Goal: Task Accomplishment & Management: Use online tool/utility

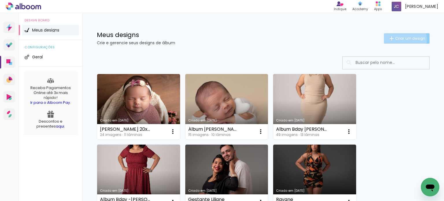
click at [399, 40] on span "Criar um design" at bounding box center [410, 38] width 30 height 4
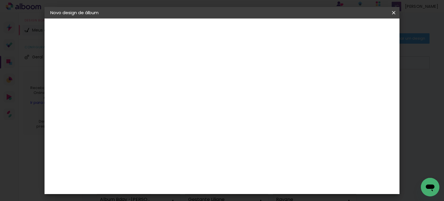
click at [145, 81] on input at bounding box center [145, 77] width 0 height 9
click at [145, 82] on div at bounding box center [145, 82] width 0 height 1
click at [145, 79] on input at bounding box center [145, 77] width 0 height 9
type input "à"
type input "álbum João Lucca 30x30"
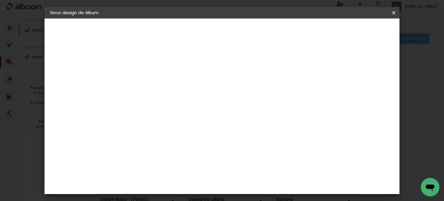
type paper-input "álbum João Lucca 30x30"
click at [0, 0] on slot "Avançar" at bounding box center [0, 0] width 0 height 0
click at [186, 170] on paper-item "AlfaFotoBook" at bounding box center [159, 175] width 62 height 13
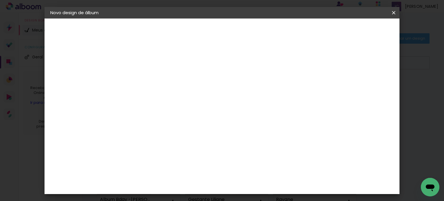
click at [261, 36] on header "Fornecedor Escolha um fornecedor ou avance com o tamanho livre. Voltar Avançar" at bounding box center [191, 35] width 142 height 34
click at [253, 34] on paper-button "Avançar" at bounding box center [238, 31] width 28 height 10
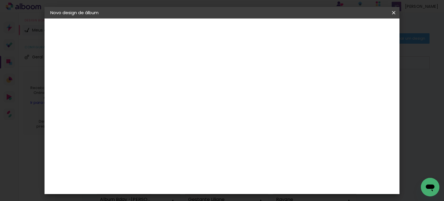
click at [0, 0] on slot "Avançar" at bounding box center [0, 0] width 0 height 0
click at [282, 33] on span "Iniciar design" at bounding box center [269, 31] width 26 height 4
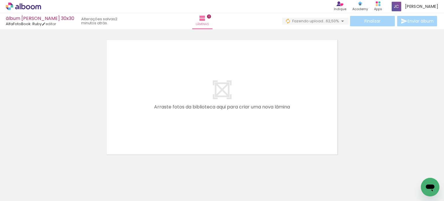
scroll to position [0, 1097]
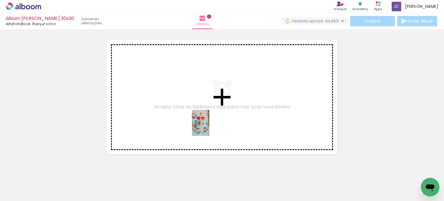
drag, startPoint x: 225, startPoint y: 185, endPoint x: 220, endPoint y: 131, distance: 54.3
click at [208, 124] on quentale-workspace at bounding box center [222, 100] width 444 height 201
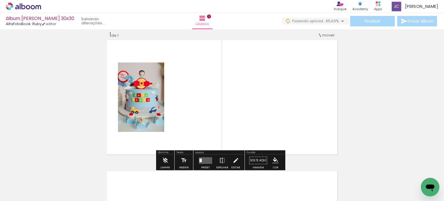
scroll to position [7, 0]
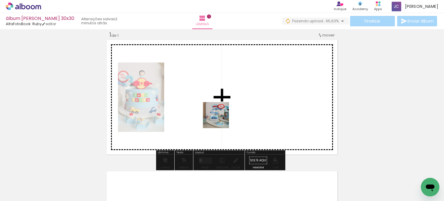
drag, startPoint x: 262, startPoint y: 187, endPoint x: 220, endPoint y: 119, distance: 80.2
click at [220, 119] on quentale-workspace at bounding box center [222, 100] width 444 height 201
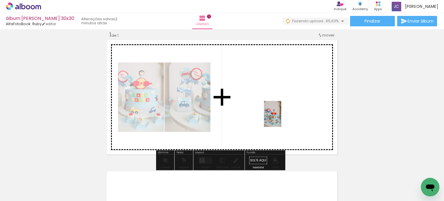
drag, startPoint x: 285, startPoint y: 182, endPoint x: 278, endPoint y: 113, distance: 69.1
click at [278, 113] on quentale-workspace at bounding box center [222, 100] width 444 height 201
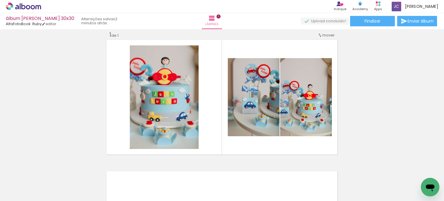
scroll to position [0, 1676]
click at [391, 196] on quentale-thumb at bounding box center [388, 181] width 32 height 33
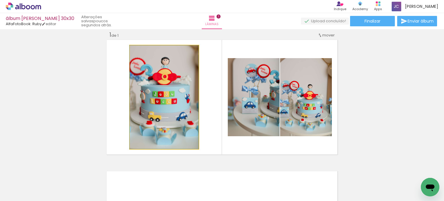
click at [170, 106] on quentale-photo at bounding box center [164, 96] width 69 height 103
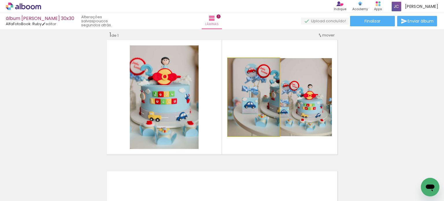
click at [251, 108] on quentale-photo at bounding box center [254, 97] width 52 height 78
drag, startPoint x: 251, startPoint y: 108, endPoint x: 244, endPoint y: 106, distance: 7.3
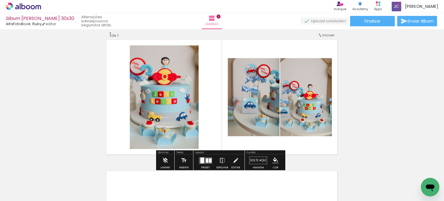
click at [238, 119] on quentale-photo at bounding box center [254, 97] width 52 height 78
click at [206, 160] on div at bounding box center [207, 160] width 3 height 4
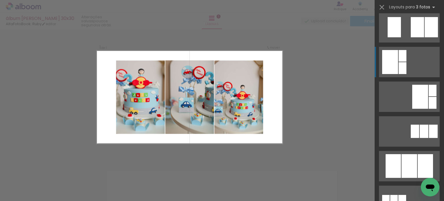
scroll to position [144, 0]
click at [401, 166] on div at bounding box center [409, 166] width 16 height 24
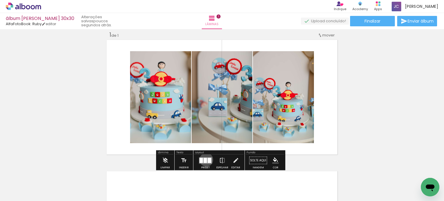
click at [205, 159] on div at bounding box center [204, 159] width 3 height 5
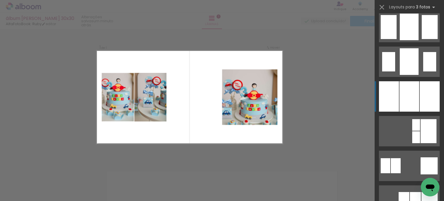
scroll to position [470, 0]
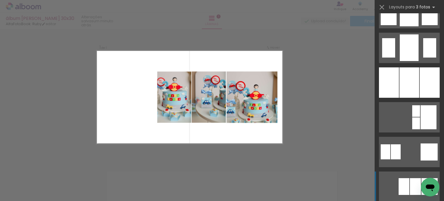
click at [412, 117] on div at bounding box center [416, 111] width 8 height 12
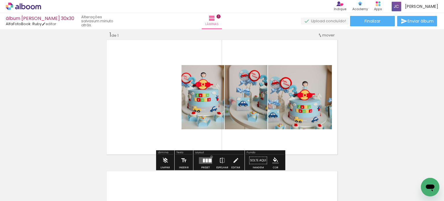
click at [210, 156] on div at bounding box center [206, 161] width 16 height 12
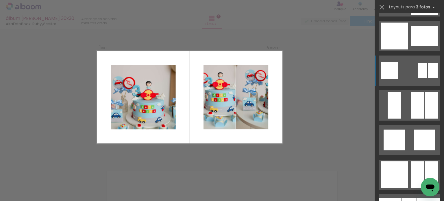
scroll to position [690, 0]
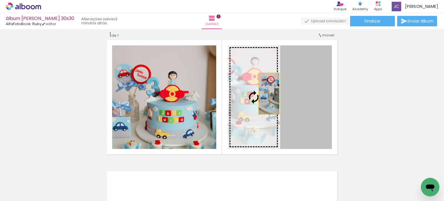
drag, startPoint x: 318, startPoint y: 89, endPoint x: 259, endPoint y: 93, distance: 59.6
click at [0, 0] on slot at bounding box center [0, 0] width 0 height 0
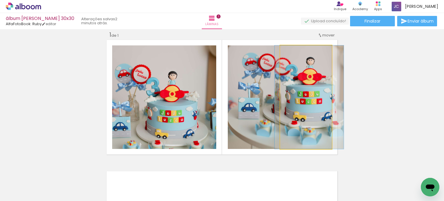
drag, startPoint x: 312, startPoint y: 95, endPoint x: 313, endPoint y: 91, distance: 3.9
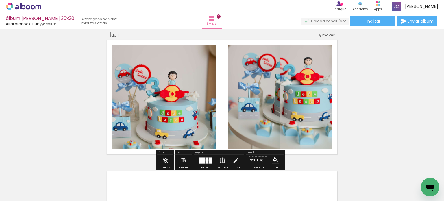
click at [206, 160] on div at bounding box center [207, 160] width 3 height 6
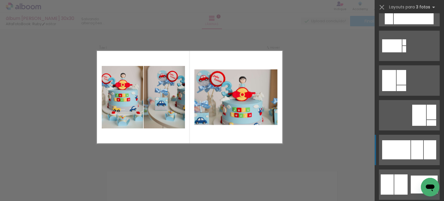
scroll to position [1270, 0]
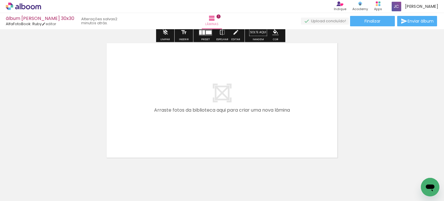
scroll to position [137, 0]
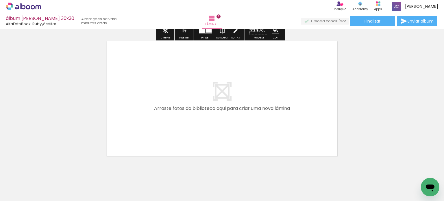
click at [253, 109] on quentale-layouter at bounding box center [221, 98] width 233 height 117
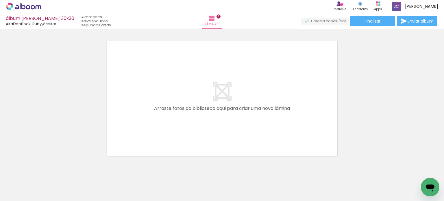
scroll to position [0, 1114]
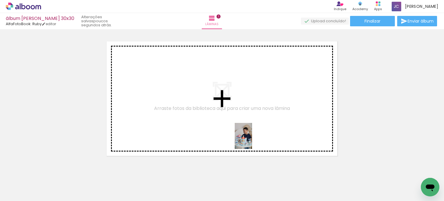
drag, startPoint x: 346, startPoint y: 186, endPoint x: 251, endPoint y: 140, distance: 104.9
click at [251, 140] on quentale-workspace at bounding box center [222, 100] width 444 height 201
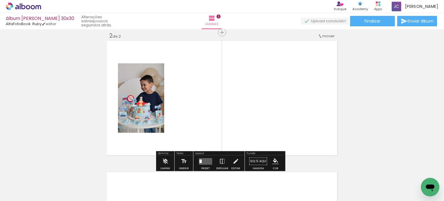
scroll to position [138, 0]
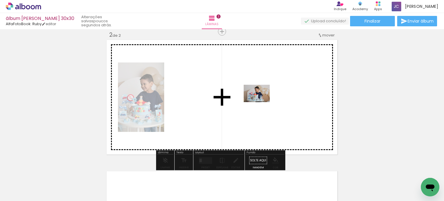
drag, startPoint x: 373, startPoint y: 186, endPoint x: 254, endPoint y: 99, distance: 147.3
click at [254, 99] on quentale-workspace at bounding box center [222, 100] width 444 height 201
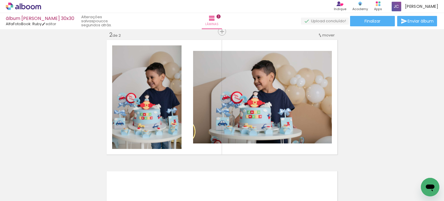
scroll to position [0, 1159]
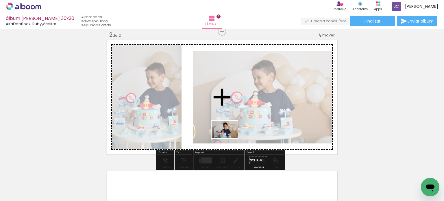
drag, startPoint x: 253, startPoint y: 189, endPoint x: 229, endPoint y: 135, distance: 59.2
click at [229, 135] on quentale-workspace at bounding box center [222, 100] width 444 height 201
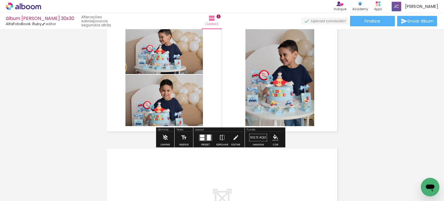
scroll to position [161, 0]
click at [207, 137] on div at bounding box center [209, 138] width 4 height 6
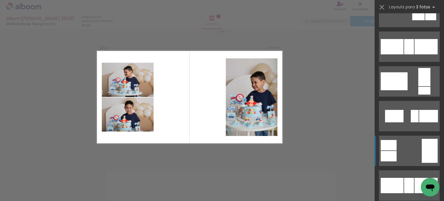
scroll to position [441, 0]
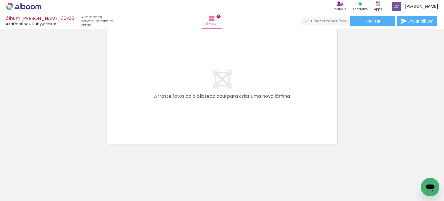
scroll to position [0, 773]
click at [247, 92] on quentale-layouter at bounding box center [221, 86] width 233 height 117
drag, startPoint x: 269, startPoint y: 196, endPoint x: 273, endPoint y: 197, distance: 4.2
click at [47, 197] on iron-horizontal-list at bounding box center [42, 183] width 12 height 36
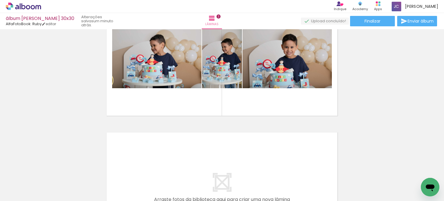
scroll to position [177, 0]
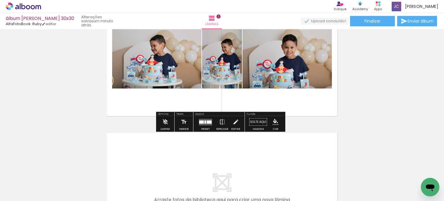
click at [352, 74] on div "Inserir lâmina 1 de 2 Inserir lâmina 2 de 2" at bounding box center [222, 51] width 444 height 394
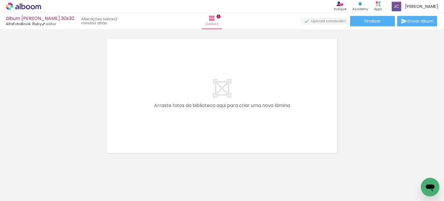
scroll to position [0, 1021]
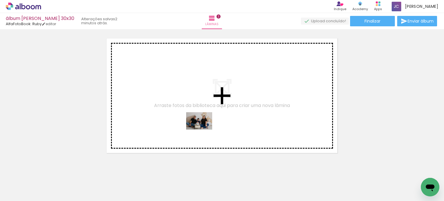
drag, startPoint x: 208, startPoint y: 178, endPoint x: 203, endPoint y: 129, distance: 48.5
click at [203, 129] on quentale-workspace at bounding box center [222, 100] width 444 height 201
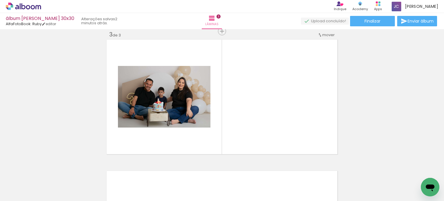
scroll to position [270, 0]
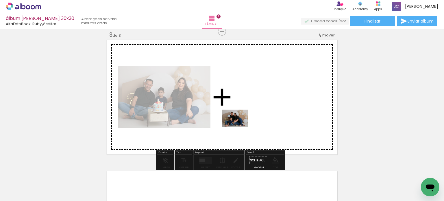
drag, startPoint x: 237, startPoint y: 188, endPoint x: 239, endPoint y: 120, distance: 67.9
click at [239, 120] on quentale-workspace at bounding box center [222, 100] width 444 height 201
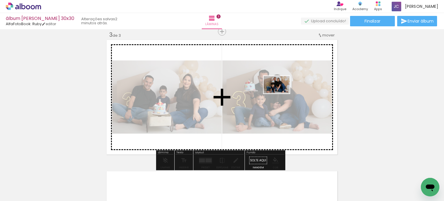
drag, startPoint x: 273, startPoint y: 182, endPoint x: 279, endPoint y: 92, distance: 90.1
click at [279, 92] on quentale-workspace at bounding box center [222, 100] width 444 height 201
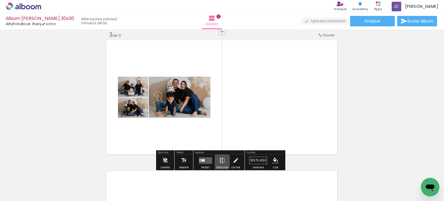
click at [219, 161] on iron-icon at bounding box center [222, 161] width 6 height 12
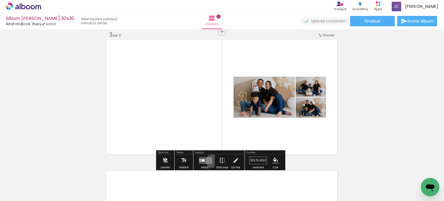
click at [211, 161] on div at bounding box center [206, 161] width 16 height 12
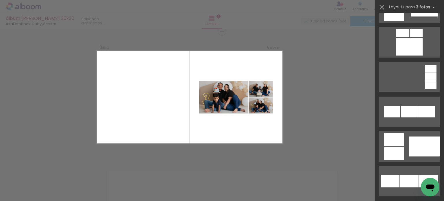
scroll to position [0, 0]
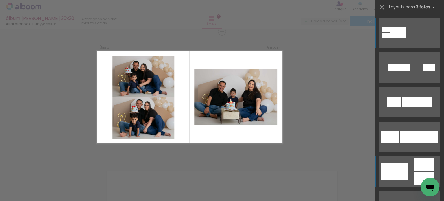
click at [402, 71] on div at bounding box center [404, 67] width 11 height 7
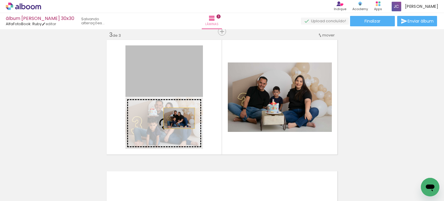
drag, startPoint x: 178, startPoint y: 84, endPoint x: 177, endPoint y: 118, distance: 33.8
click at [0, 0] on slot at bounding box center [0, 0] width 0 height 0
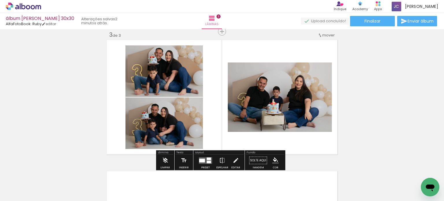
click at [246, 48] on quentale-layouter at bounding box center [221, 97] width 233 height 117
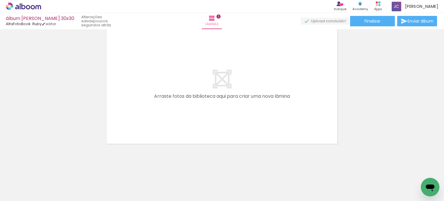
click at [186, 127] on quentale-layouter at bounding box center [221, 86] width 233 height 117
click at [131, 185] on div at bounding box center [122, 181] width 17 height 26
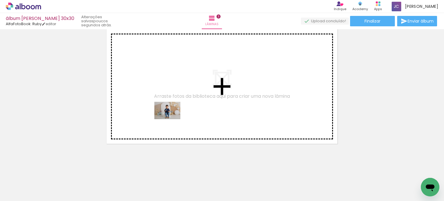
drag, startPoint x: 159, startPoint y: 185, endPoint x: 172, endPoint y: 119, distance: 67.1
click at [172, 119] on quentale-workspace at bounding box center [222, 100] width 444 height 201
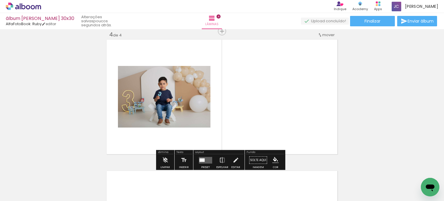
scroll to position [401, 0]
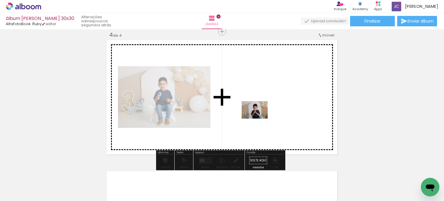
drag, startPoint x: 192, startPoint y: 184, endPoint x: 259, endPoint y: 118, distance: 94.0
click at [259, 118] on quentale-workspace at bounding box center [222, 100] width 444 height 201
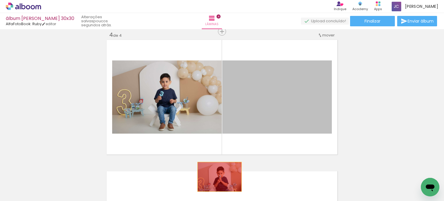
drag, startPoint x: 264, startPoint y: 103, endPoint x: 216, endPoint y: 179, distance: 89.5
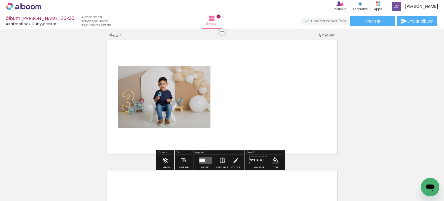
click at [248, 96] on quentale-layouter at bounding box center [221, 97] width 233 height 117
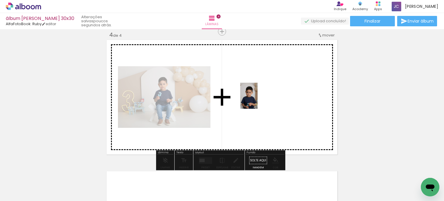
drag, startPoint x: 217, startPoint y: 186, endPoint x: 257, endPoint y: 98, distance: 96.7
click at [257, 98] on quentale-workspace at bounding box center [222, 100] width 444 height 201
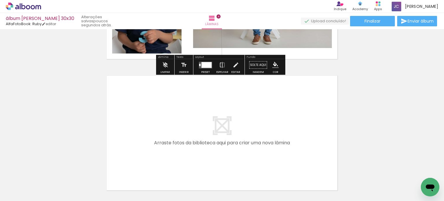
scroll to position [543, 0]
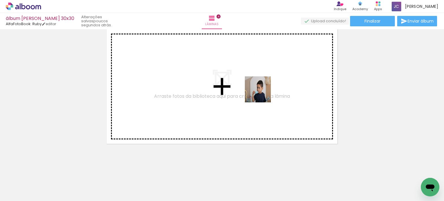
drag, startPoint x: 261, startPoint y: 177, endPoint x: 261, endPoint y: 94, distance: 82.9
click at [261, 94] on quentale-workspace at bounding box center [222, 100] width 444 height 201
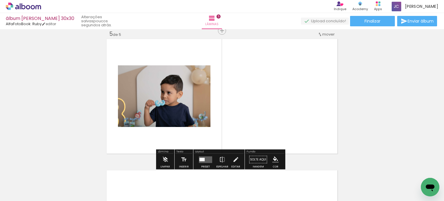
scroll to position [532, 0]
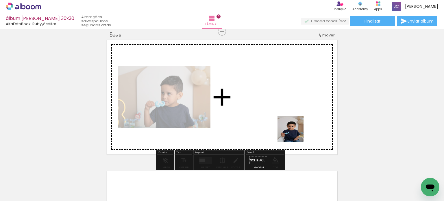
drag, startPoint x: 289, startPoint y: 186, endPoint x: 292, endPoint y: 123, distance: 63.3
click at [292, 123] on quentale-workspace at bounding box center [222, 100] width 444 height 201
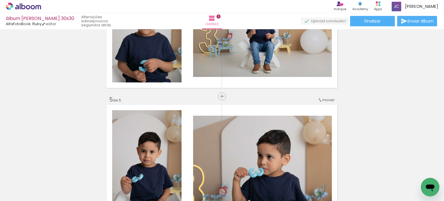
scroll to position [551, 0]
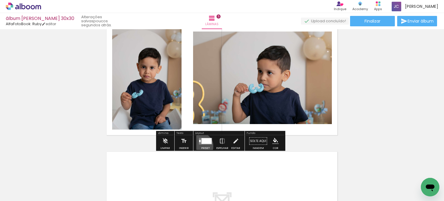
click at [198, 146] on div at bounding box center [206, 141] width 16 height 12
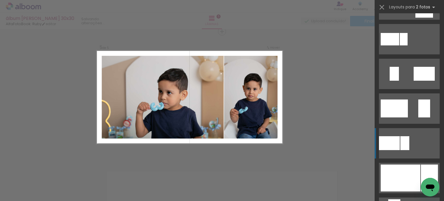
scroll to position [133, 0]
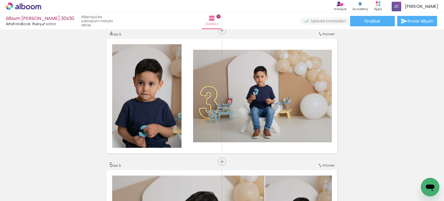
scroll to position [398, 0]
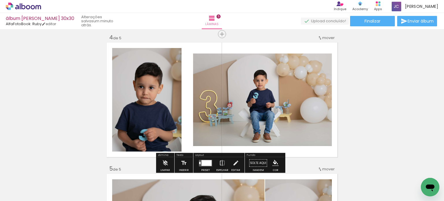
click at [320, 112] on quentale-photo at bounding box center [262, 99] width 139 height 92
click at [198, 158] on div at bounding box center [206, 163] width 16 height 12
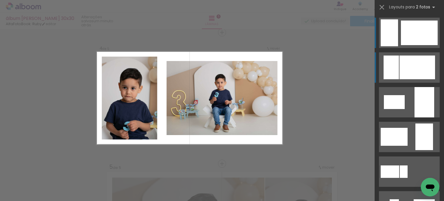
scroll to position [401, 0]
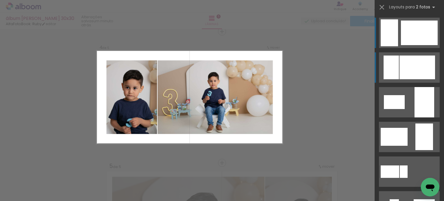
click at [396, 67] on div at bounding box center [390, 67] width 15 height 24
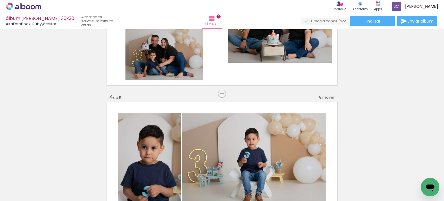
scroll to position [338, 0]
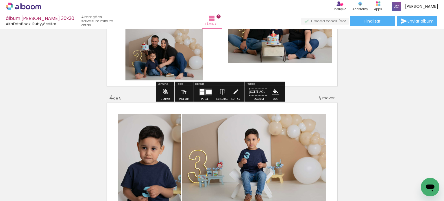
click at [308, 72] on quentale-layouter at bounding box center [221, 28] width 233 height 117
click at [196, 91] on paper-button "Preset" at bounding box center [205, 93] width 18 height 15
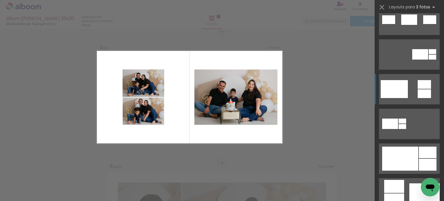
scroll to position [187, 0]
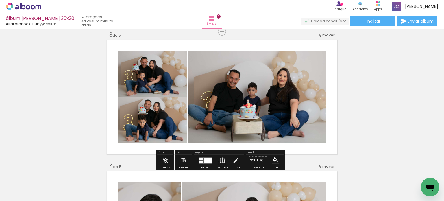
drag, startPoint x: 377, startPoint y: 112, endPoint x: 390, endPoint y: 137, distance: 27.7
click at [390, 137] on div "Inserir lâmina 1 de 5 Inserir lâmina 2 de 5 Inserir lâmina 3 de 5 Inserir lâmin…" at bounding box center [222, 155] width 444 height 787
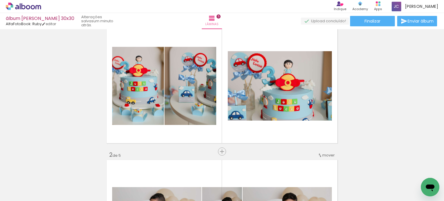
scroll to position [17, 0]
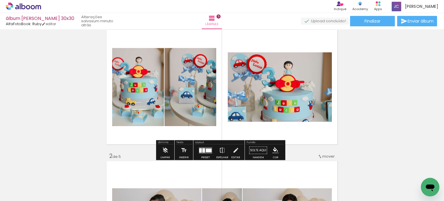
click at [241, 46] on quentale-layouter at bounding box center [221, 87] width 233 height 117
click at [205, 155] on div at bounding box center [206, 150] width 16 height 12
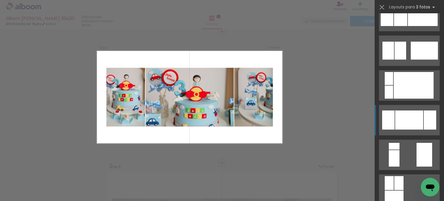
scroll to position [1474, 0]
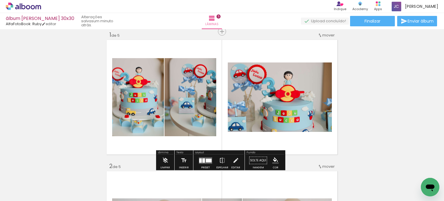
click at [325, 138] on quentale-layouter at bounding box center [221, 97] width 233 height 117
click at [208, 161] on div at bounding box center [209, 160] width 6 height 4
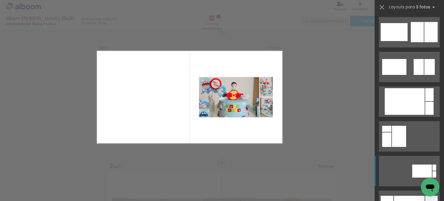
scroll to position [1882, 0]
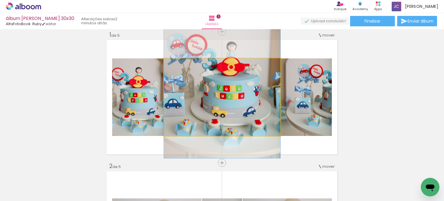
drag, startPoint x: 239, startPoint y: 114, endPoint x: 238, endPoint y: 88, distance: 26.3
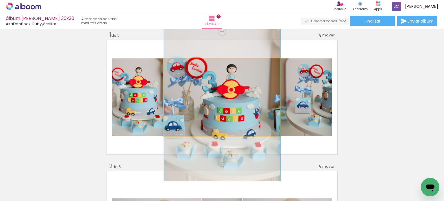
drag, startPoint x: 238, startPoint y: 90, endPoint x: 240, endPoint y: 113, distance: 22.7
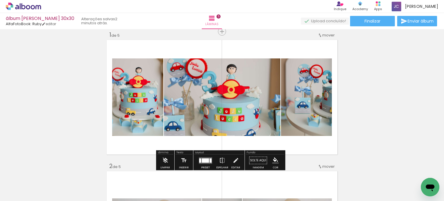
click at [240, 113] on quentale-photo at bounding box center [222, 96] width 116 height 77
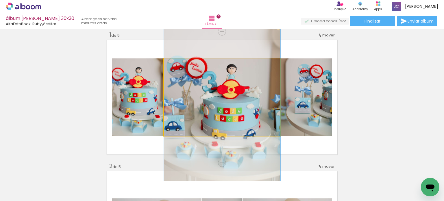
click at [253, 85] on quentale-photo at bounding box center [222, 96] width 116 height 77
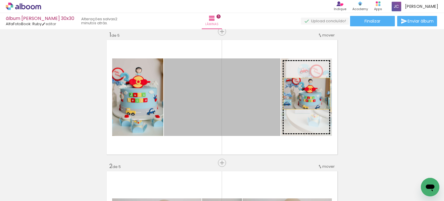
drag, startPoint x: 253, startPoint y: 85, endPoint x: 304, endPoint y: 93, distance: 51.9
click at [0, 0] on slot at bounding box center [0, 0] width 0 height 0
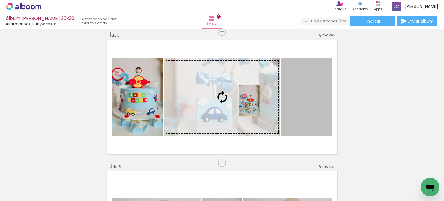
drag, startPoint x: 304, startPoint y: 93, endPoint x: 244, endPoint y: 99, distance: 60.7
click at [0, 0] on slot at bounding box center [0, 0] width 0 height 0
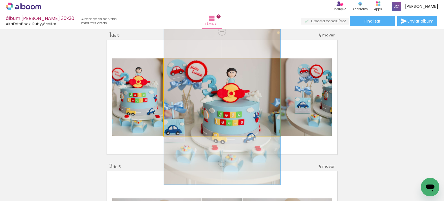
click at [252, 99] on quentale-photo at bounding box center [222, 96] width 116 height 77
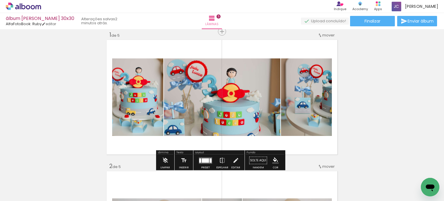
scroll to position [9, 0]
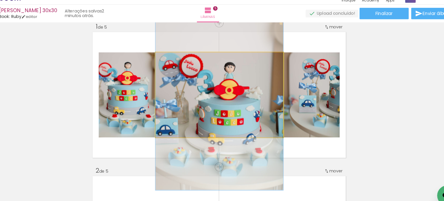
drag, startPoint x: 252, startPoint y: 99, endPoint x: 271, endPoint y: 98, distance: 18.8
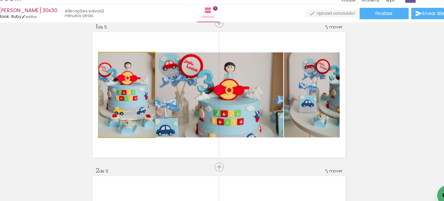
click at [135, 109] on quentale-photo at bounding box center [137, 95] width 51 height 77
drag, startPoint x: 135, startPoint y: 109, endPoint x: 131, endPoint y: 75, distance: 34.7
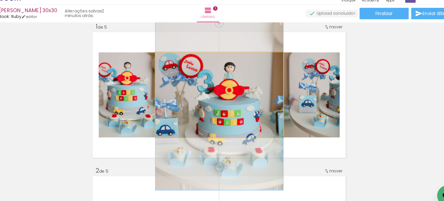
click at [240, 102] on quentale-photo at bounding box center [222, 95] width 116 height 77
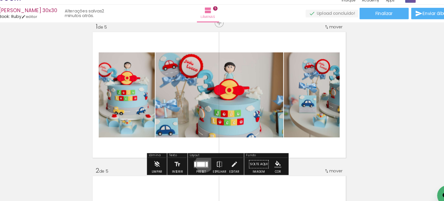
click at [207, 157] on div at bounding box center [205, 158] width 7 height 4
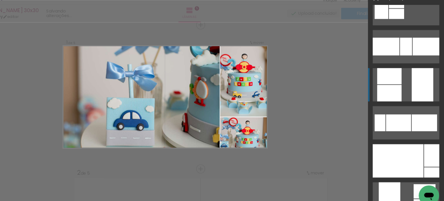
scroll to position [2894, 0]
click at [400, 148] on div at bounding box center [402, 155] width 46 height 30
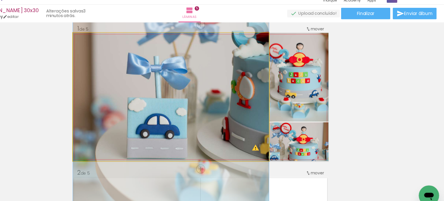
click at [268, 146] on quentale-photo at bounding box center [194, 97] width 179 height 117
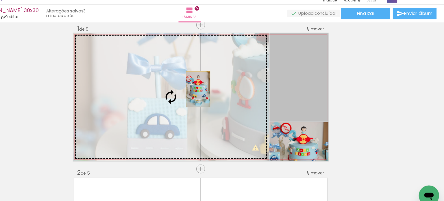
drag, startPoint x: 311, startPoint y: 83, endPoint x: 210, endPoint y: 91, distance: 100.8
click at [0, 0] on slot at bounding box center [0, 0] width 0 height 0
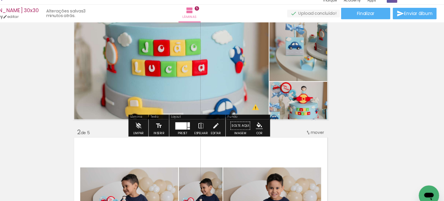
scroll to position [44, 0]
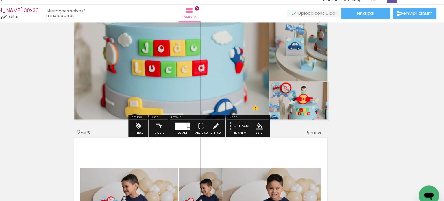
click at [208, 124] on quentale-layouter at bounding box center [205, 123] width 13 height 7
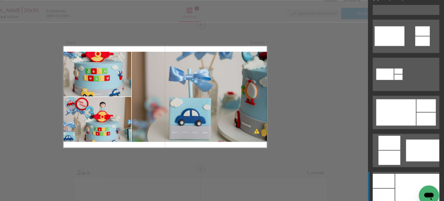
scroll to position [4988, 0]
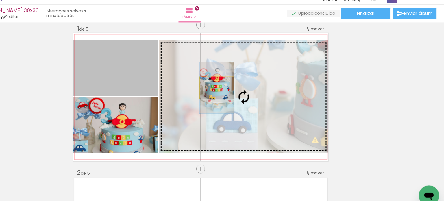
drag, startPoint x: 153, startPoint y: 86, endPoint x: 234, endPoint y: 89, distance: 81.5
click at [0, 0] on slot at bounding box center [0, 0] width 0 height 0
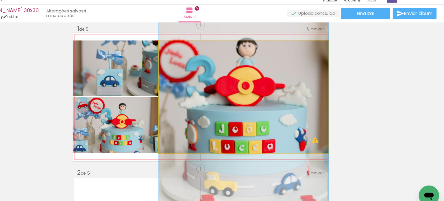
drag, startPoint x: 234, startPoint y: 89, endPoint x: 235, endPoint y: 125, distance: 36.1
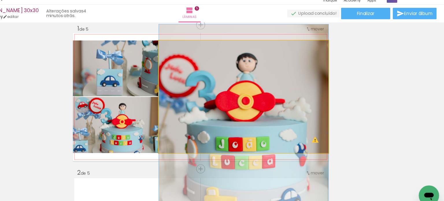
drag, startPoint x: 235, startPoint y: 125, endPoint x: 236, endPoint y: 139, distance: 13.9
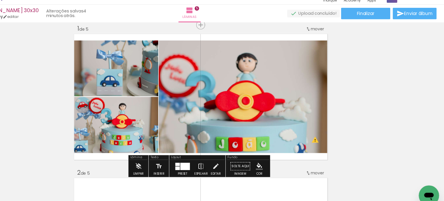
click at [203, 165] on quentale-thumb at bounding box center [187, 181] width 32 height 33
click at [204, 161] on div at bounding box center [207, 160] width 9 height 7
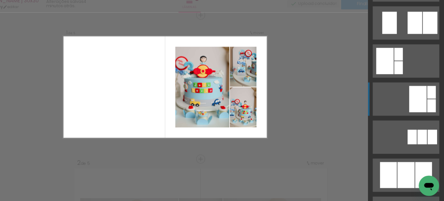
scroll to position [136, 0]
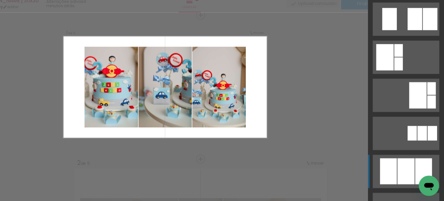
click at [411, 167] on div at bounding box center [409, 174] width 16 height 24
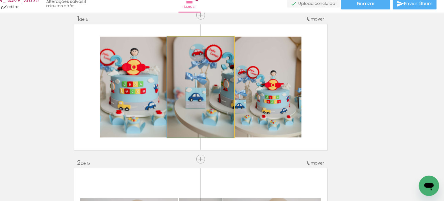
drag, startPoint x: 226, startPoint y: 108, endPoint x: 217, endPoint y: 105, distance: 9.7
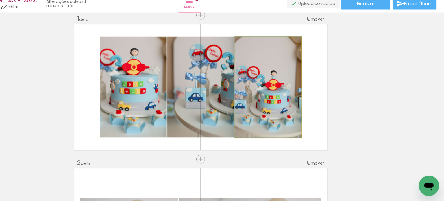
drag, startPoint x: 291, startPoint y: 101, endPoint x: 303, endPoint y: 99, distance: 12.6
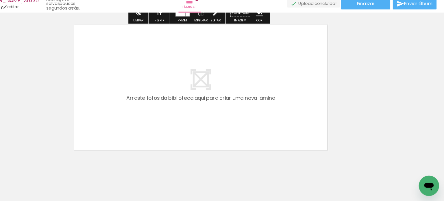
scroll to position [663, 0]
click at [298, 98] on quentale-layouter at bounding box center [221, 96] width 233 height 117
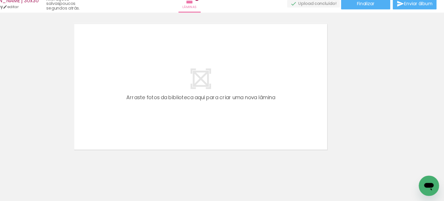
scroll to position [0, 150]
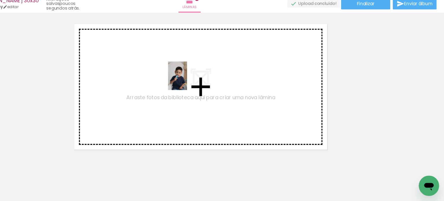
drag, startPoint x: 174, startPoint y: 191, endPoint x: 209, endPoint y: 91, distance: 105.7
click at [209, 91] on quentale-workspace at bounding box center [222, 100] width 444 height 201
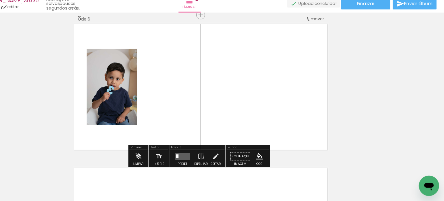
scroll to position [663, 0]
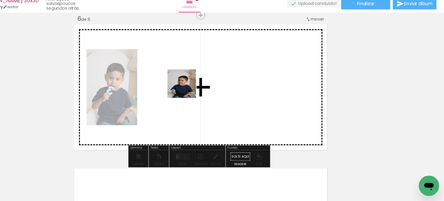
drag, startPoint x: 199, startPoint y: 186, endPoint x: 206, endPoint y: 96, distance: 90.4
click at [206, 96] on quentale-workspace at bounding box center [222, 100] width 444 height 201
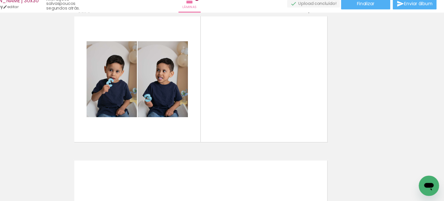
scroll to position [0, 0]
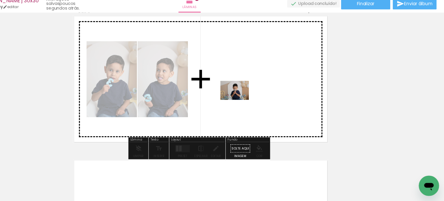
drag, startPoint x: 195, startPoint y: 183, endPoint x: 257, endPoint y: 109, distance: 96.8
click at [257, 109] on quentale-workspace at bounding box center [222, 100] width 444 height 201
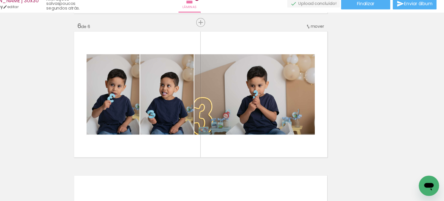
scroll to position [627, 0]
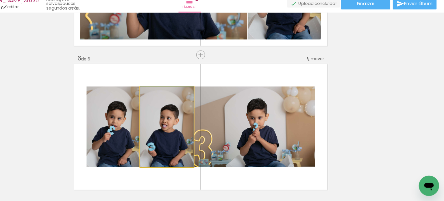
drag, startPoint x: 208, startPoint y: 120, endPoint x: 189, endPoint y: 121, distance: 18.8
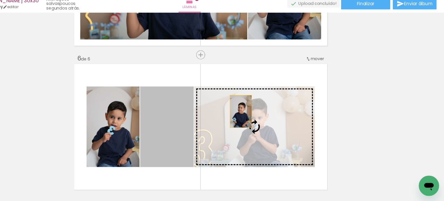
drag, startPoint x: 185, startPoint y: 119, endPoint x: 258, endPoint y: 119, distance: 72.5
click at [0, 0] on slot at bounding box center [0, 0] width 0 height 0
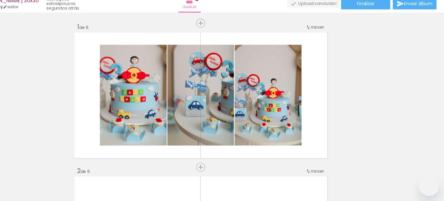
click at [0, 0] on slot at bounding box center [0, 0] width 0 height 0
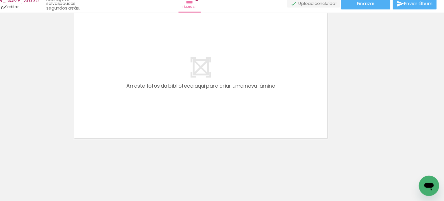
scroll to position [0, 507]
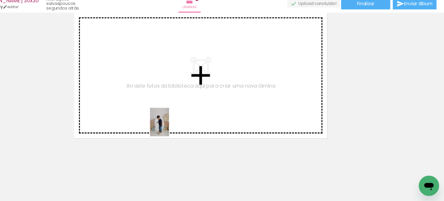
drag, startPoint x: 200, startPoint y: 184, endPoint x: 191, endPoint y: 128, distance: 57.4
click at [191, 128] on quentale-workspace at bounding box center [222, 100] width 444 height 201
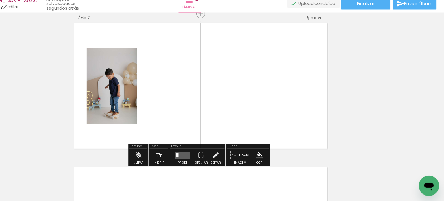
scroll to position [794, 0]
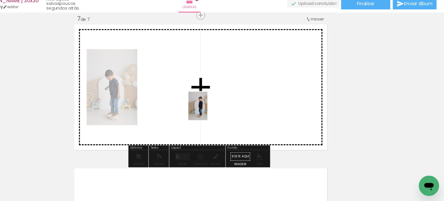
drag, startPoint x: 237, startPoint y: 180, endPoint x: 228, endPoint y: 118, distance: 62.3
click at [228, 118] on quentale-workspace at bounding box center [222, 100] width 444 height 201
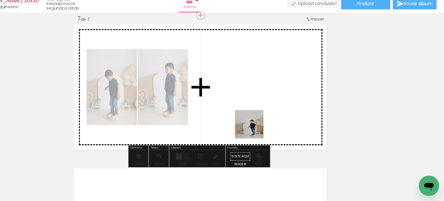
drag, startPoint x: 264, startPoint y: 193, endPoint x: 268, endPoint y: 132, distance: 61.4
click at [268, 132] on quentale-workspace at bounding box center [222, 100] width 444 height 201
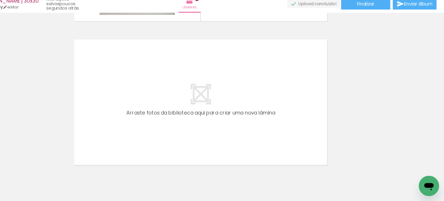
scroll to position [912, 0]
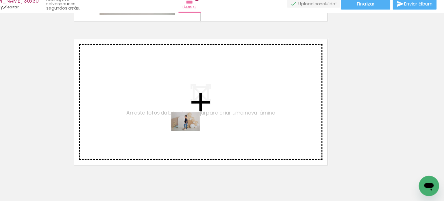
drag, startPoint x: 296, startPoint y: 178, endPoint x: 205, endPoint y: 132, distance: 101.8
click at [205, 132] on quentale-workspace at bounding box center [222, 100] width 444 height 201
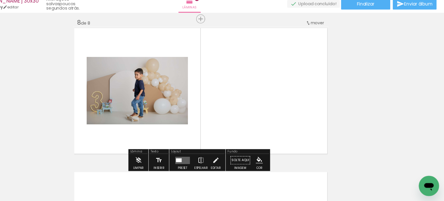
scroll to position [925, 0]
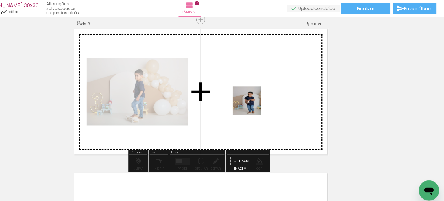
drag, startPoint x: 425, startPoint y: 174, endPoint x: 264, endPoint y: 110, distance: 173.9
click at [264, 110] on quentale-workspace at bounding box center [222, 100] width 444 height 201
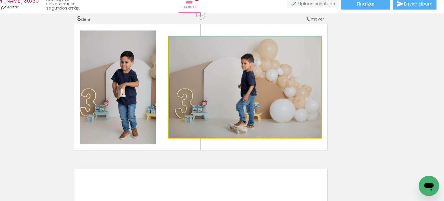
drag, startPoint x: 294, startPoint y: 116, endPoint x: 215, endPoint y: 118, distance: 79.5
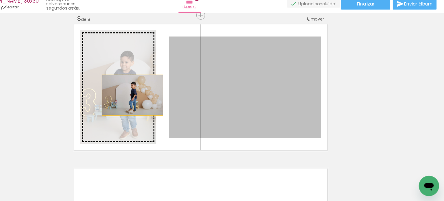
drag, startPoint x: 215, startPoint y: 112, endPoint x: 153, endPoint y: 104, distance: 62.0
click at [0, 0] on slot at bounding box center [0, 0] width 0 height 0
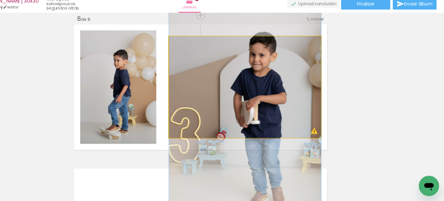
drag, startPoint x: 221, startPoint y: 90, endPoint x: 222, endPoint y: 113, distance: 23.4
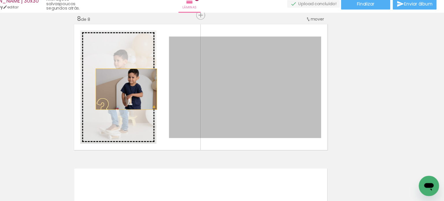
drag, startPoint x: 222, startPoint y: 113, endPoint x: 151, endPoint y: 98, distance: 72.9
click at [0, 0] on slot at bounding box center [0, 0] width 0 height 0
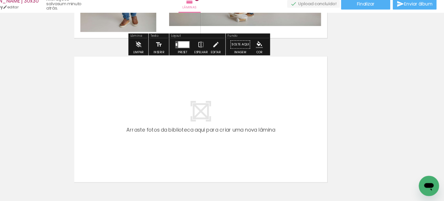
scroll to position [1030, 0]
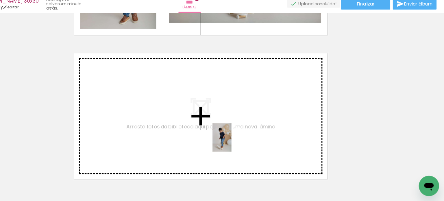
drag, startPoint x: 326, startPoint y: 179, endPoint x: 246, endPoint y: 145, distance: 87.1
click at [246, 145] on quentale-workspace at bounding box center [222, 100] width 444 height 201
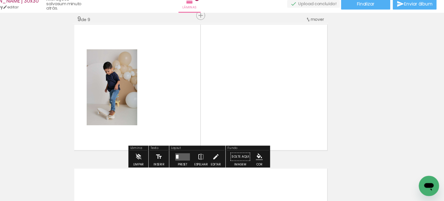
scroll to position [1056, 0]
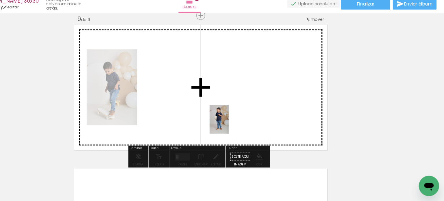
drag, startPoint x: 361, startPoint y: 185, endPoint x: 246, endPoint y: 129, distance: 128.0
click at [246, 129] on quentale-workspace at bounding box center [222, 100] width 444 height 201
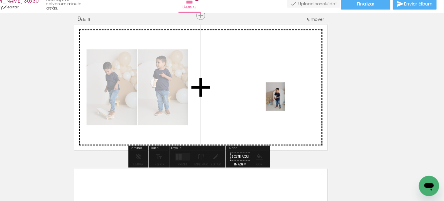
drag, startPoint x: 396, startPoint y: 178, endPoint x: 291, endPoint y: 105, distance: 128.1
click at [291, 105] on quentale-workspace at bounding box center [222, 100] width 444 height 201
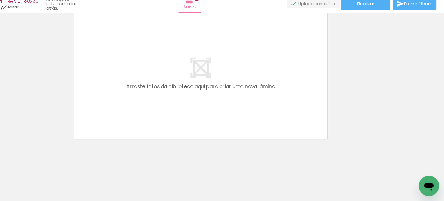
scroll to position [1198, 0]
click at [117, 185] on div at bounding box center [125, 181] width 17 height 26
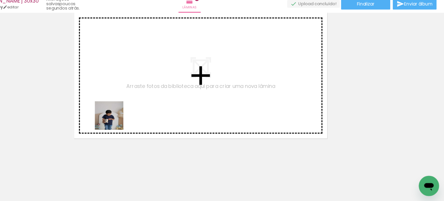
drag, startPoint x: 97, startPoint y: 185, endPoint x: 144, endPoint y: 123, distance: 77.5
click at [144, 123] on quentale-workspace at bounding box center [222, 100] width 444 height 201
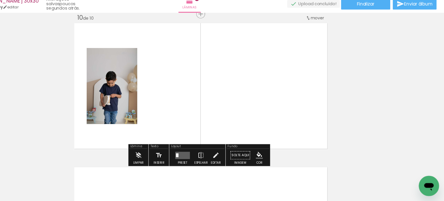
scroll to position [1188, 0]
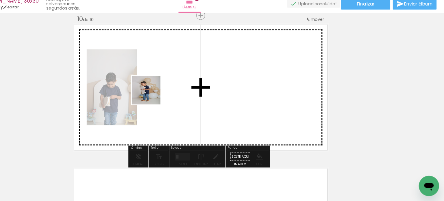
drag, startPoint x: 133, startPoint y: 178, endPoint x: 187, endPoint y: 98, distance: 96.7
click at [187, 98] on quentale-workspace at bounding box center [222, 100] width 444 height 201
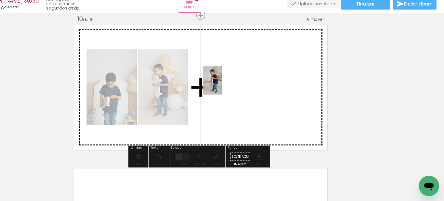
drag, startPoint x: 162, startPoint y: 183, endPoint x: 242, endPoint y: 94, distance: 119.7
click at [242, 94] on quentale-workspace at bounding box center [222, 100] width 444 height 201
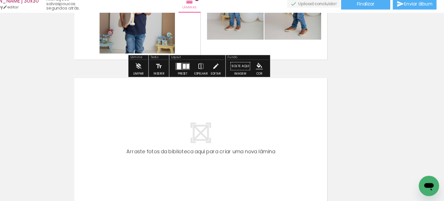
scroll to position [1275, 0]
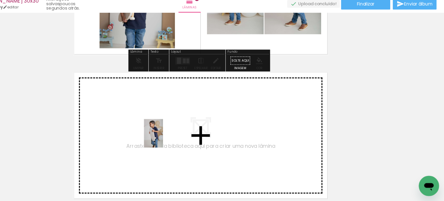
drag, startPoint x: 196, startPoint y: 176, endPoint x: 186, endPoint y: 142, distance: 35.4
click at [186, 142] on quentale-workspace at bounding box center [222, 100] width 444 height 201
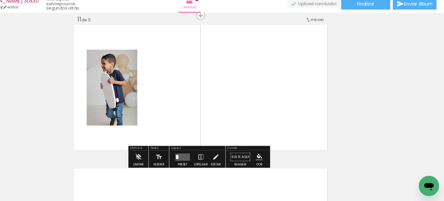
scroll to position [1319, 0]
click at [227, 195] on quentale-thumb at bounding box center [223, 181] width 32 height 33
drag, startPoint x: 223, startPoint y: 184, endPoint x: 229, endPoint y: 128, distance: 56.1
click at [229, 128] on quentale-workspace at bounding box center [222, 100] width 444 height 201
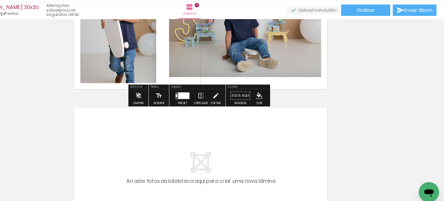
scroll to position [1388, 0]
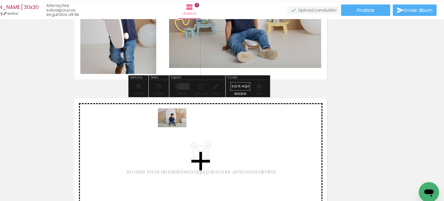
drag, startPoint x: 257, startPoint y: 182, endPoint x: 200, endPoint y: 128, distance: 79.1
click at [200, 128] on quentale-workspace at bounding box center [222, 100] width 444 height 201
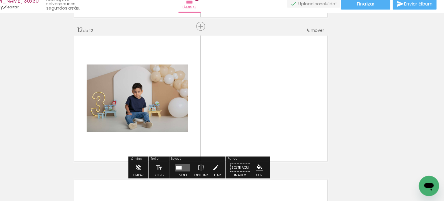
scroll to position [1450, 0]
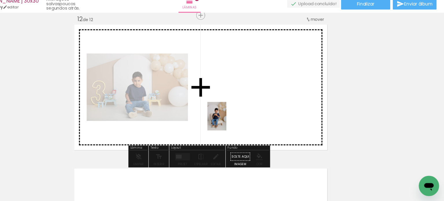
drag, startPoint x: 289, startPoint y: 179, endPoint x: 246, endPoint y: 128, distance: 67.2
click at [246, 128] on quentale-workspace at bounding box center [222, 100] width 444 height 201
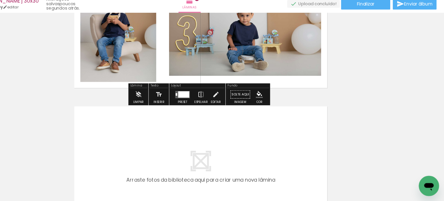
scroll to position [1507, 0]
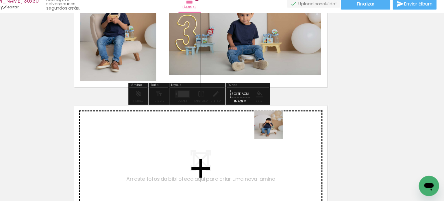
drag, startPoint x: 322, startPoint y: 188, endPoint x: 287, endPoint y: 132, distance: 66.2
click at [287, 132] on quentale-workspace at bounding box center [222, 100] width 444 height 201
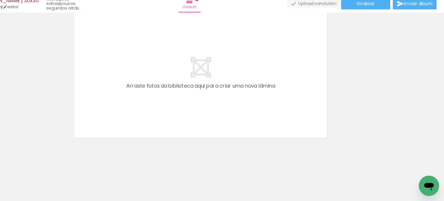
scroll to position [0, 1251]
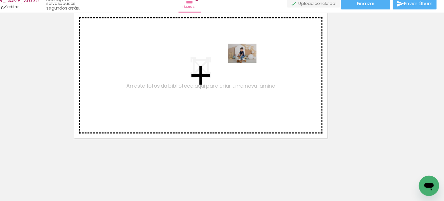
drag, startPoint x: 263, startPoint y: 177, endPoint x: 264, endPoint y: 75, distance: 102.0
click at [264, 75] on quentale-workspace at bounding box center [222, 100] width 444 height 201
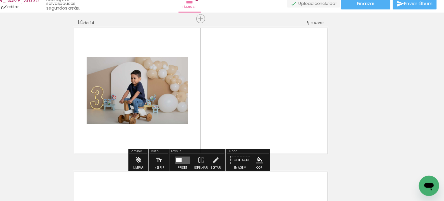
scroll to position [1689, 0]
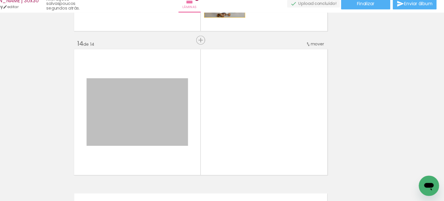
drag, startPoint x: 186, startPoint y: 118, endPoint x: 242, endPoint y: 23, distance: 110.1
click at [242, 0] on div "álbum João Lucca 30x30 AlfaFotoBook: Ruby editar poucos segundos atrás. Lâminas…" at bounding box center [222, 0] width 444 height 0
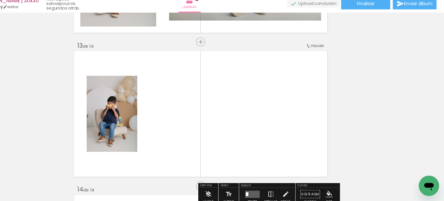
scroll to position [1557, 0]
